Goal: Transaction & Acquisition: Purchase product/service

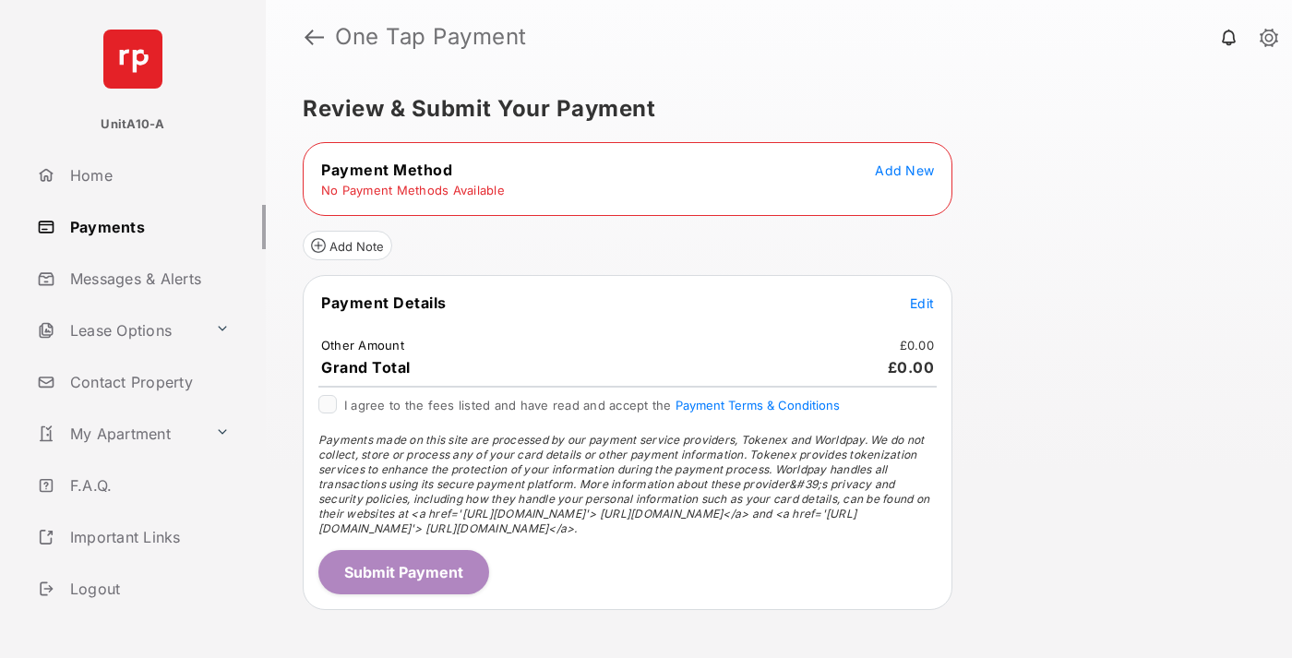
click at [904, 170] on span "Add New" at bounding box center [904, 170] width 59 height 16
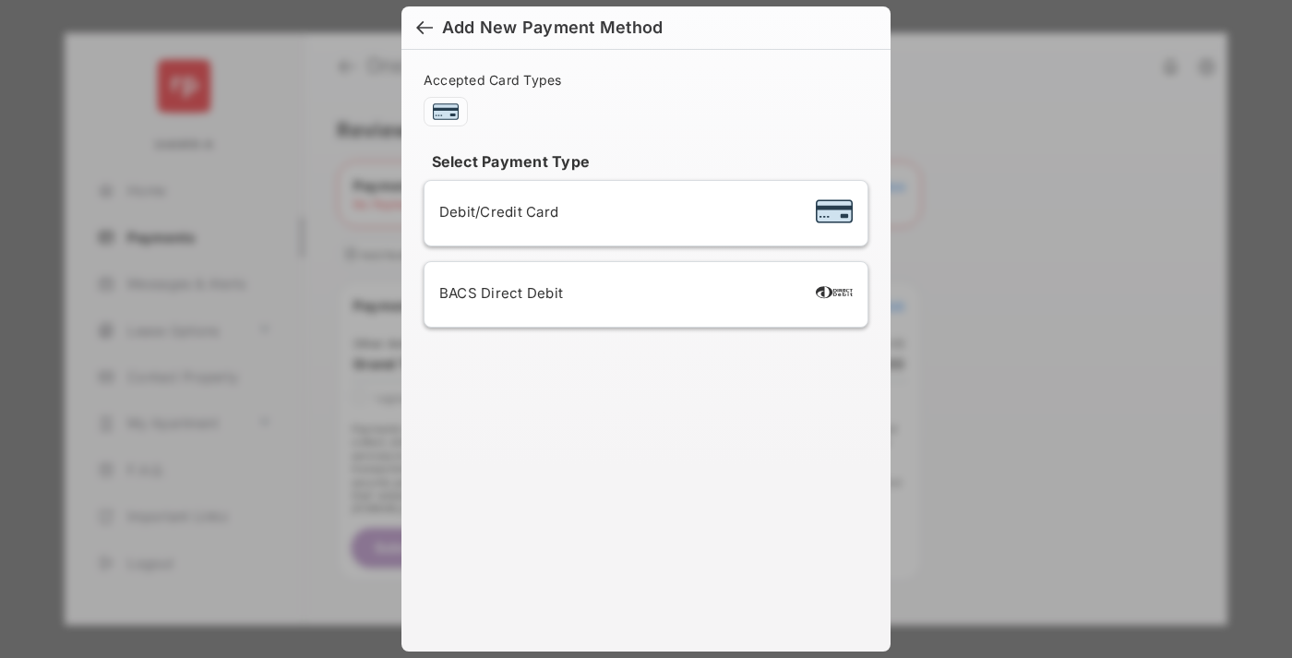
click at [494, 211] on span "Debit/Credit Card" at bounding box center [498, 212] width 119 height 18
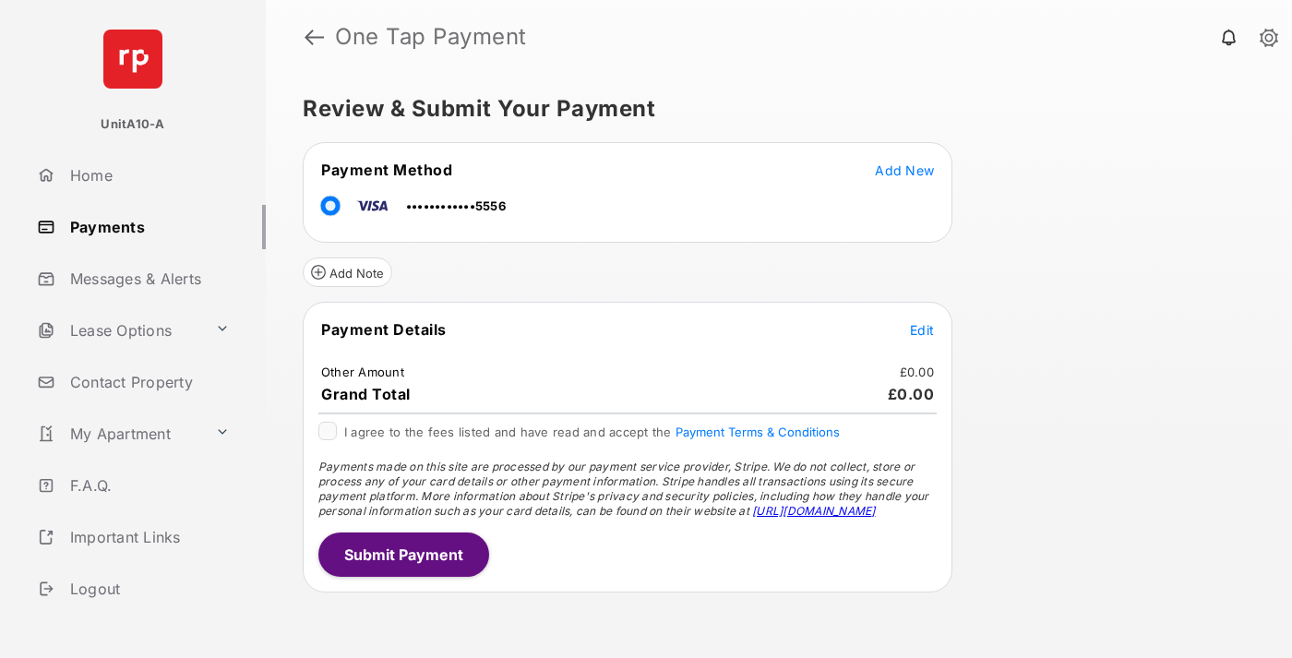
click at [922, 329] on span "Edit" at bounding box center [922, 330] width 24 height 16
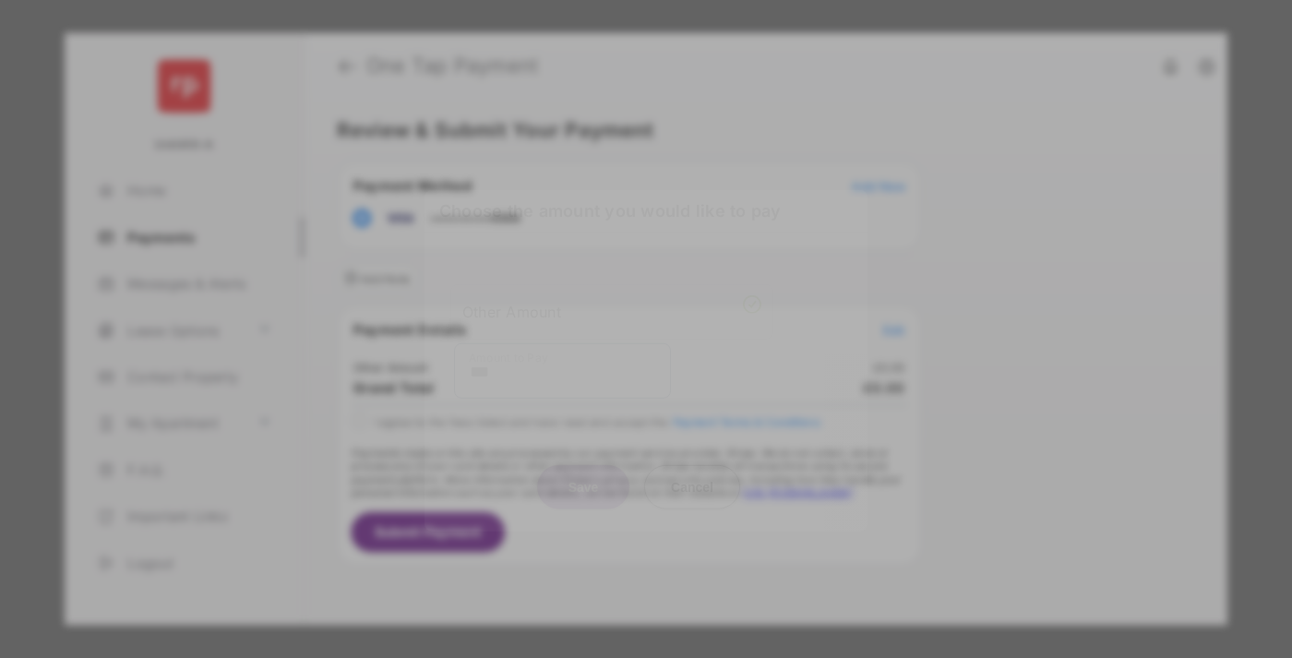
type input "***"
click at [583, 466] on button "Save" at bounding box center [583, 486] width 92 height 44
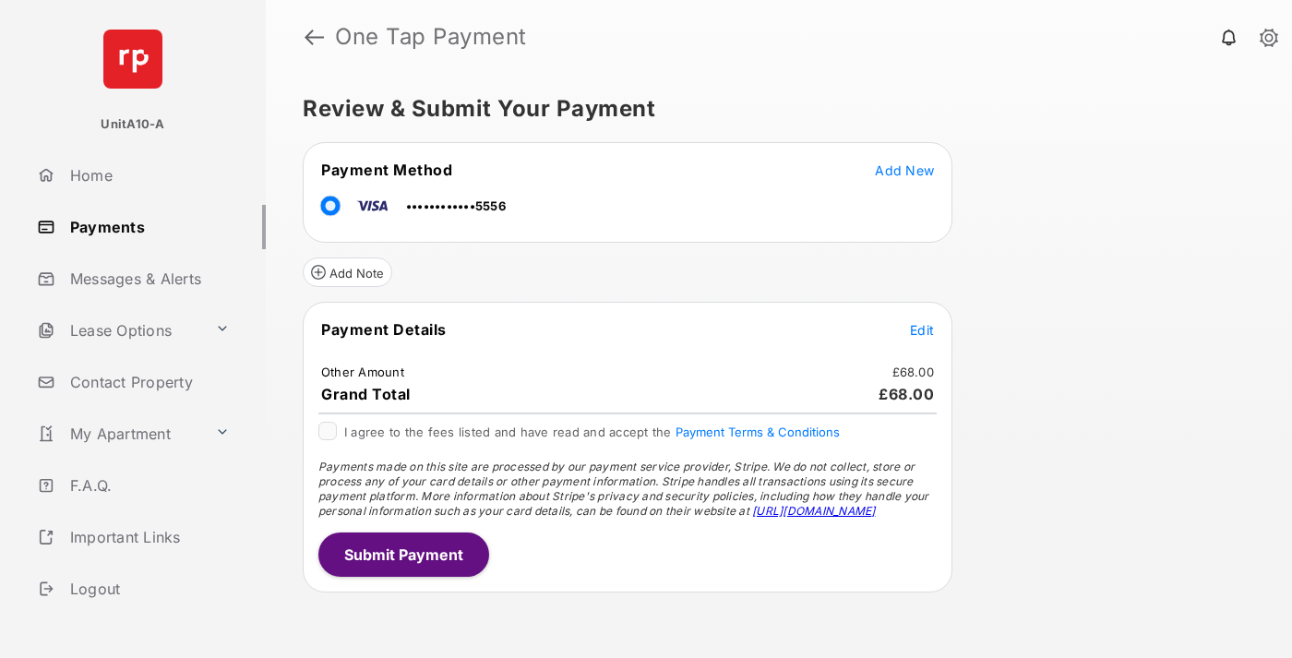
click at [402, 554] on button "Submit Payment" at bounding box center [403, 554] width 171 height 44
